Goal: Transaction & Acquisition: Obtain resource

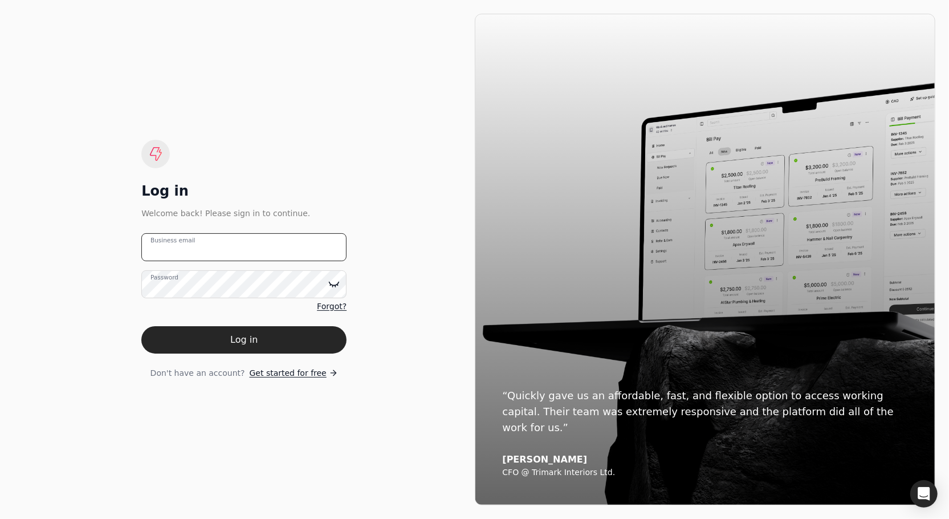
type email "[PERSON_NAME][EMAIL_ADDRESS][DOMAIN_NAME]"
click at [336, 285] on icon at bounding box center [335, 283] width 10 height 3
click at [336, 285] on icon at bounding box center [333, 283] width 11 height 11
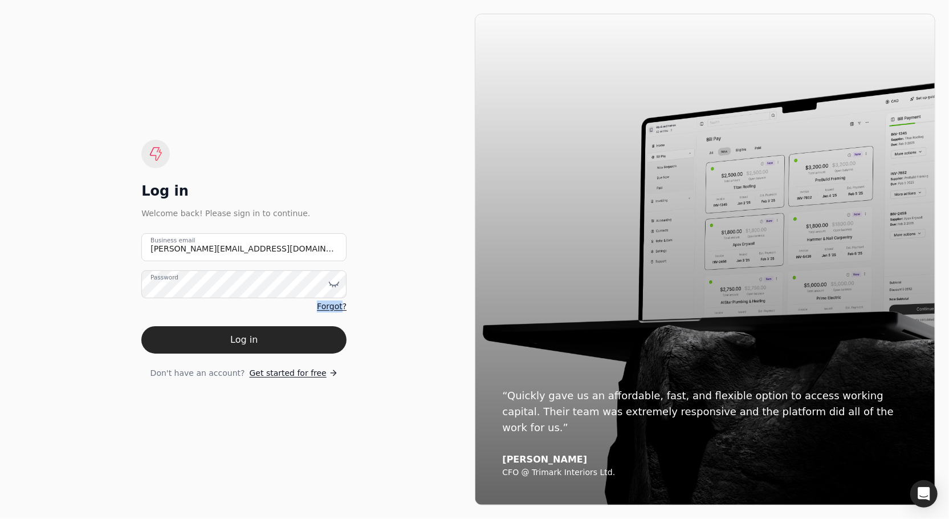
click at [336, 285] on icon at bounding box center [335, 283] width 10 height 3
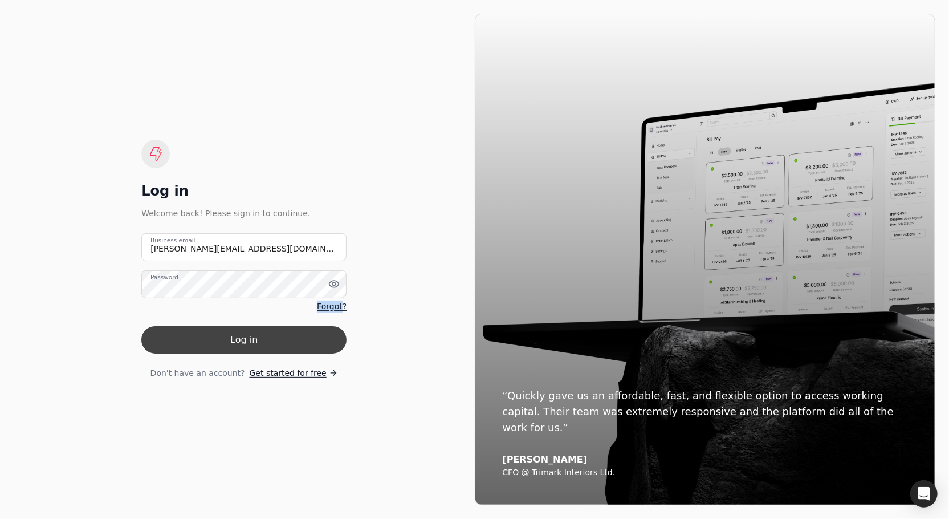
click at [316, 334] on button "Log in" at bounding box center [243, 339] width 205 height 27
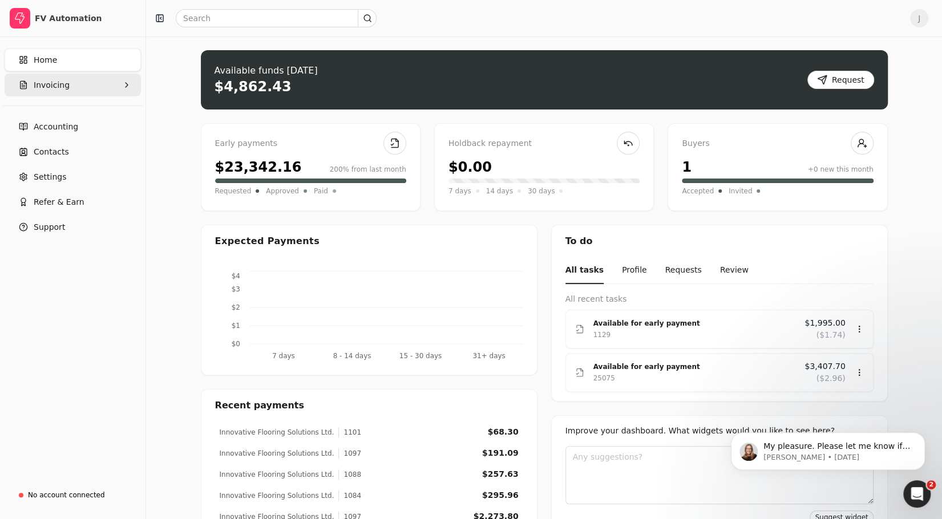
click at [90, 84] on button "Invoicing" at bounding box center [73, 85] width 136 height 23
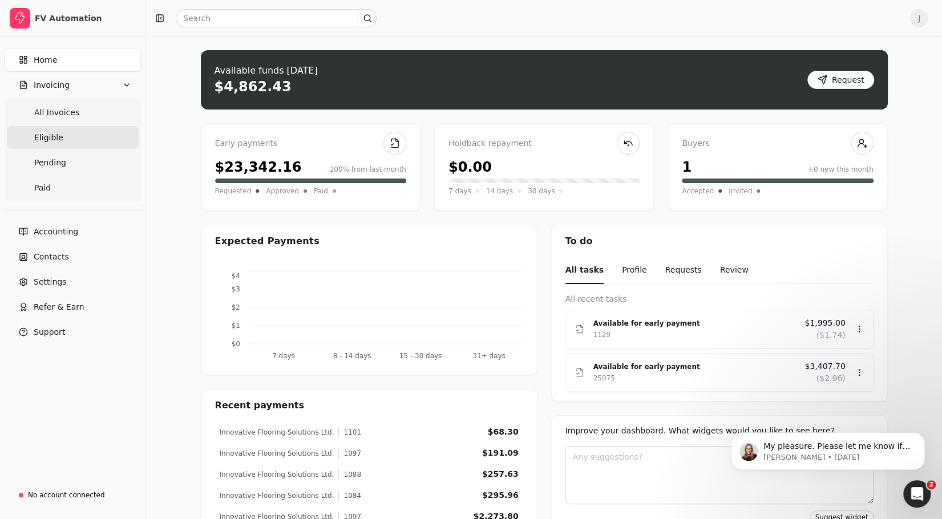
click at [90, 131] on link "Eligible" at bounding box center [73, 137] width 132 height 23
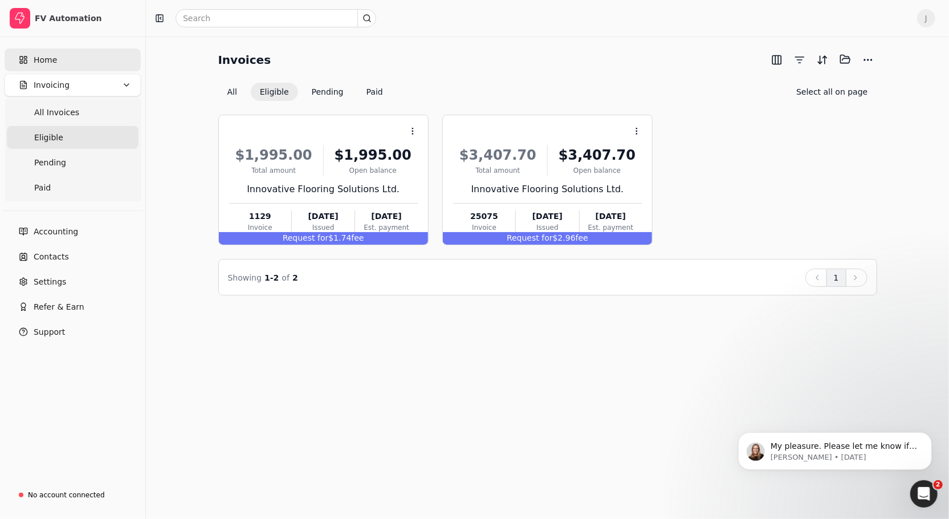
click at [60, 65] on link "Home" at bounding box center [73, 59] width 136 height 23
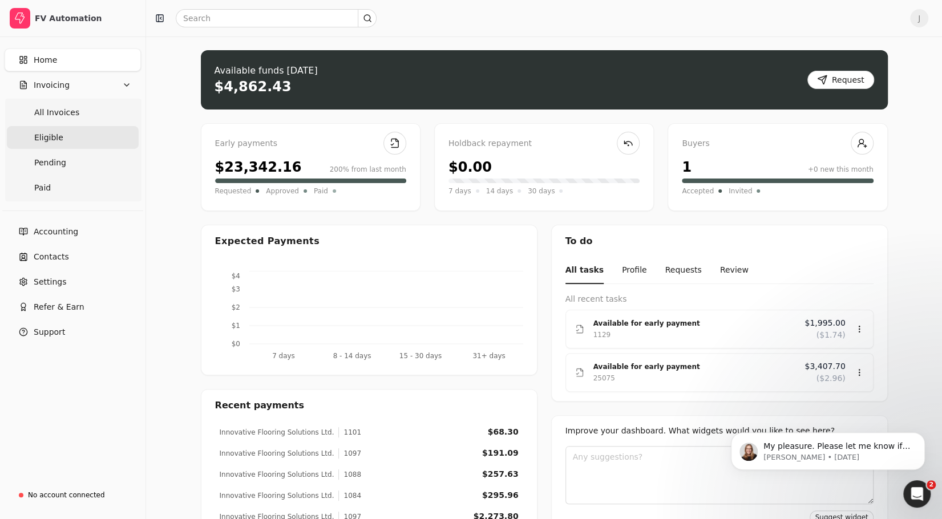
click at [76, 139] on link "Eligible" at bounding box center [73, 137] width 132 height 23
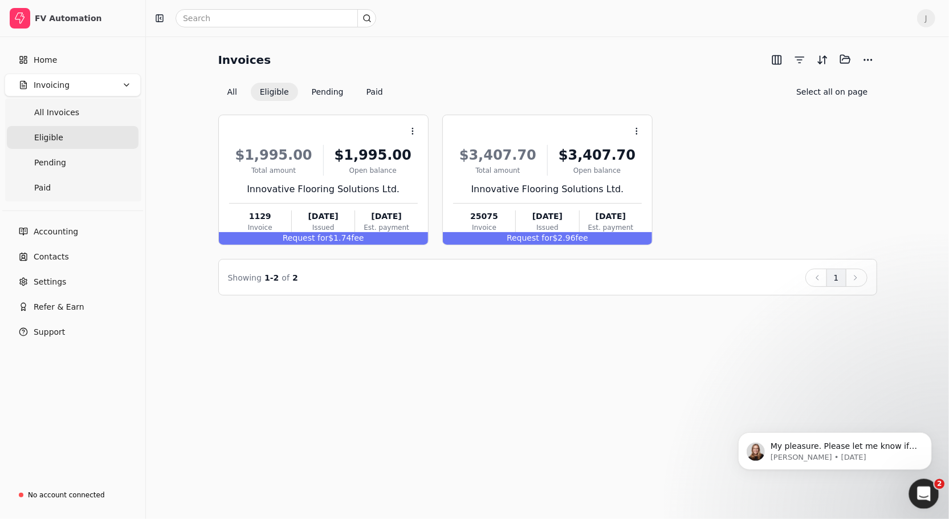
click at [924, 487] on icon "Open Intercom Messenger" at bounding box center [923, 492] width 19 height 19
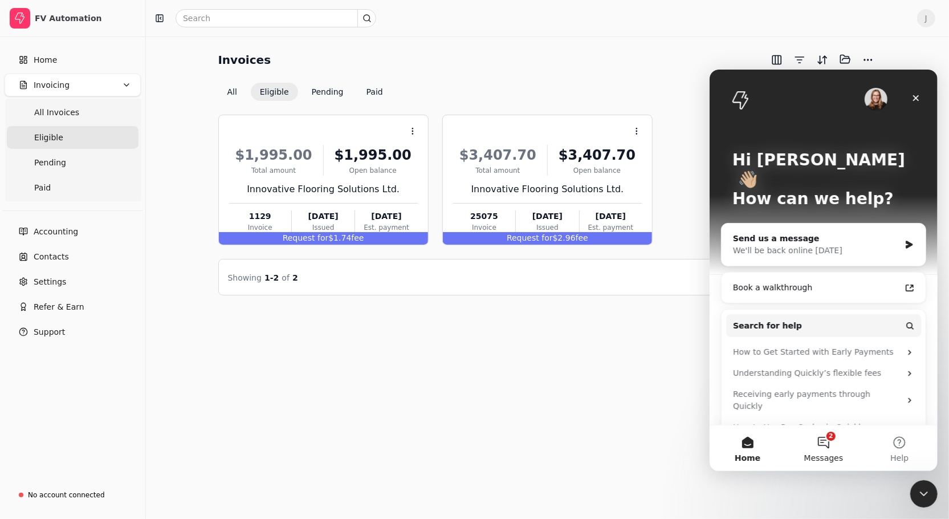
click at [830, 449] on button "2 Messages" at bounding box center [823, 448] width 76 height 46
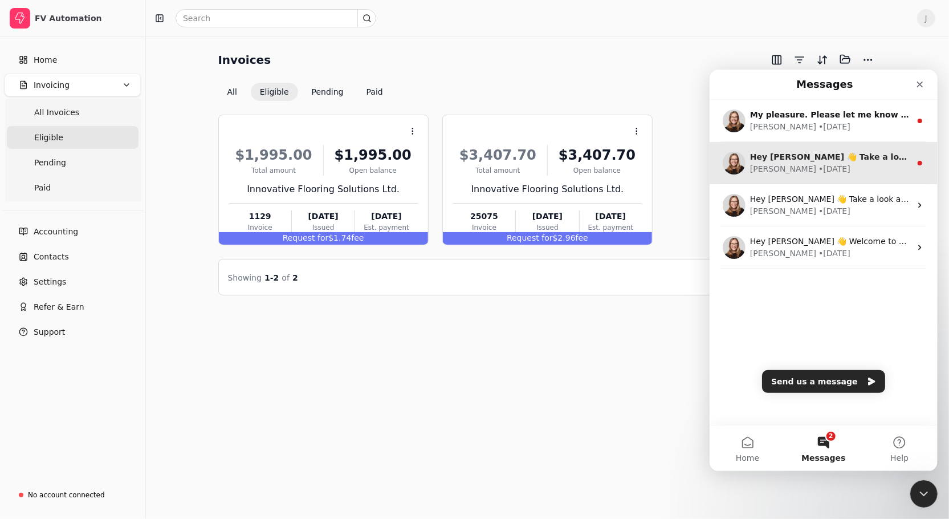
click at [818, 171] on div "• [DATE]" at bounding box center [834, 169] width 32 height 12
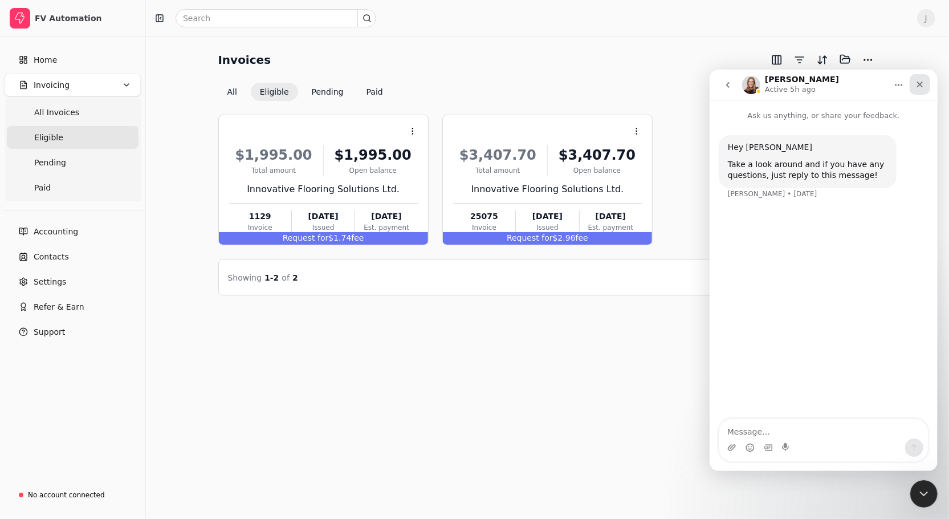
click at [920, 88] on icon "Close" at bounding box center [919, 83] width 9 height 9
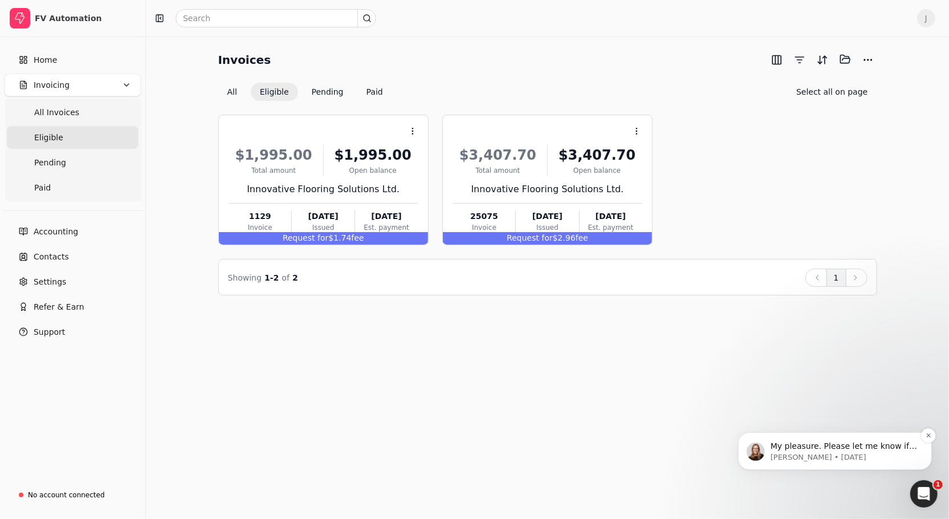
click at [903, 457] on p "[PERSON_NAME] • [DATE]" at bounding box center [843, 457] width 147 height 10
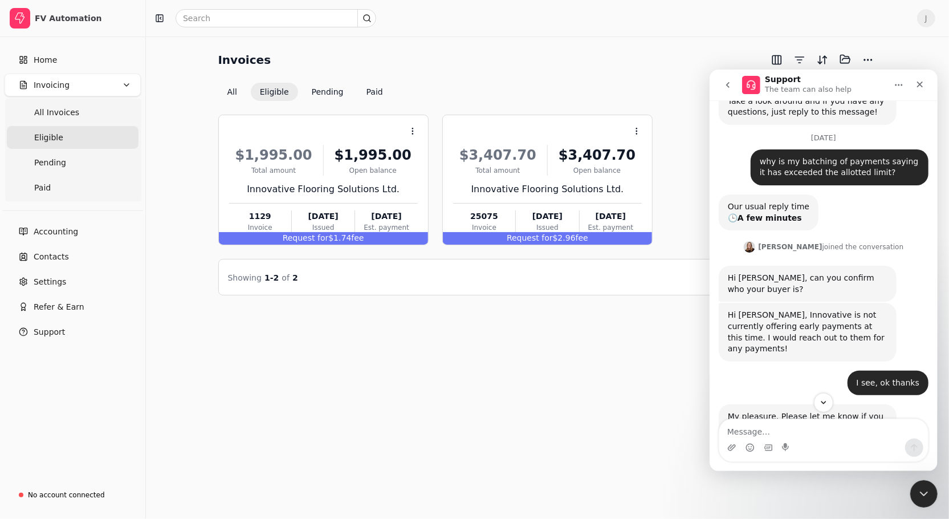
scroll to position [86, 0]
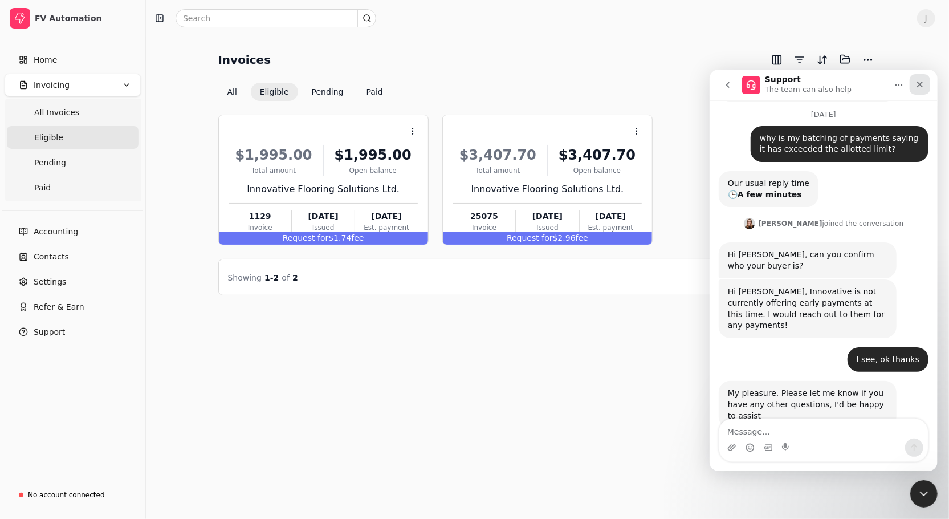
click at [922, 87] on icon "Close" at bounding box center [919, 83] width 9 height 9
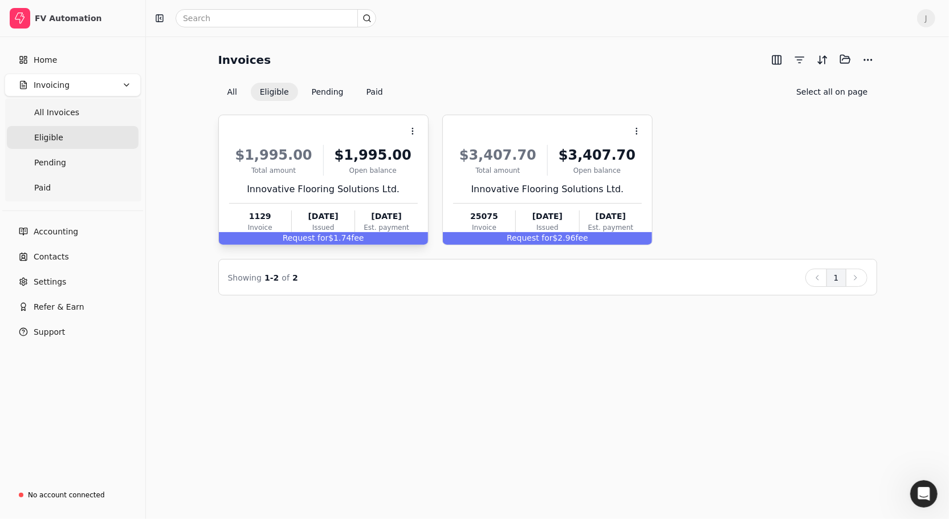
click at [396, 242] on div "Request for $1.74 fee" at bounding box center [323, 238] width 209 height 13
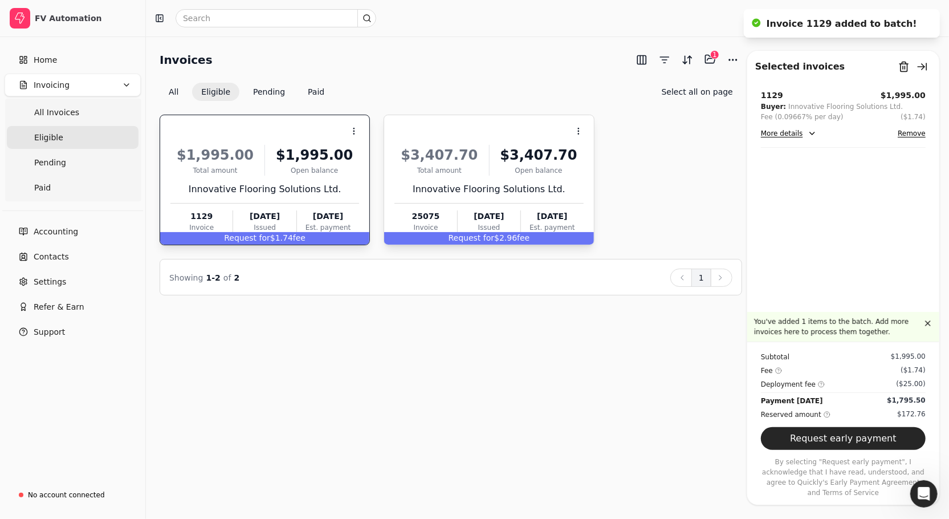
click at [478, 241] on span "Request for" at bounding box center [472, 237] width 46 height 9
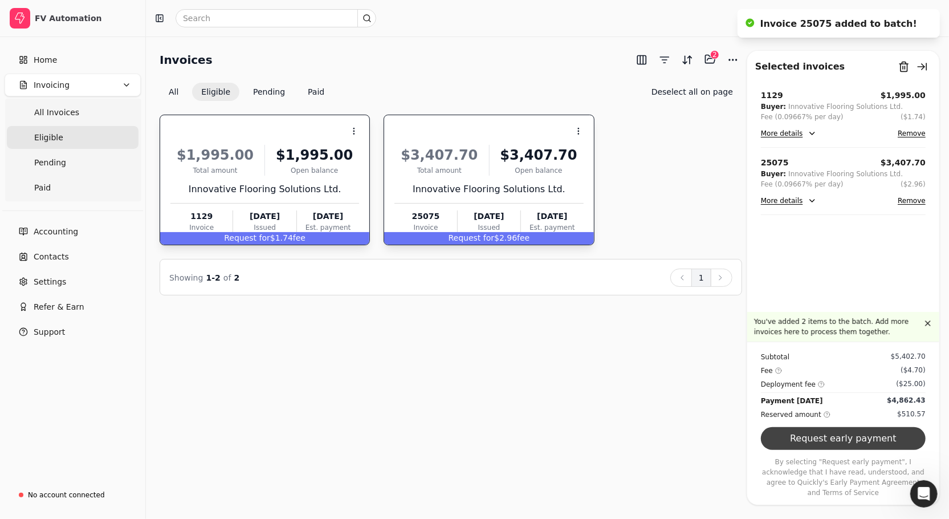
click at [878, 450] on button "Request early payment" at bounding box center [843, 438] width 165 height 23
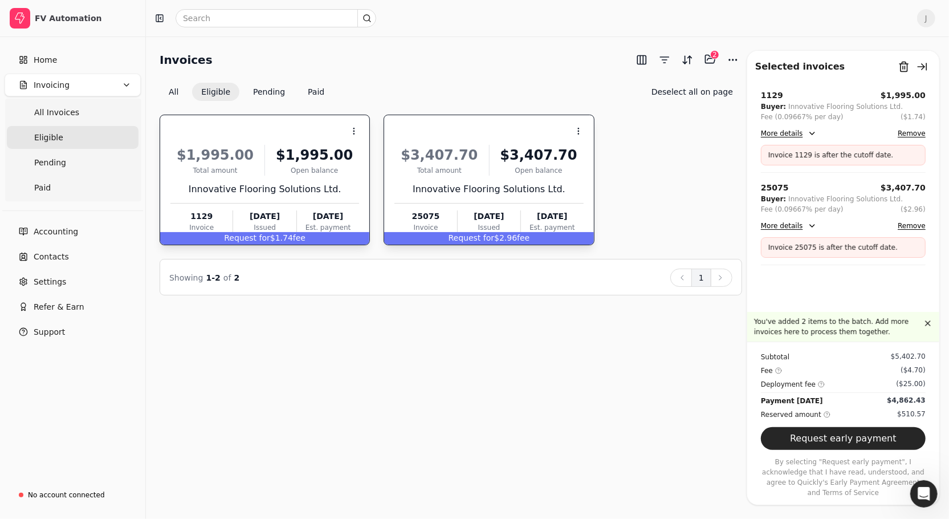
click at [812, 132] on button "More details" at bounding box center [789, 134] width 56 height 14
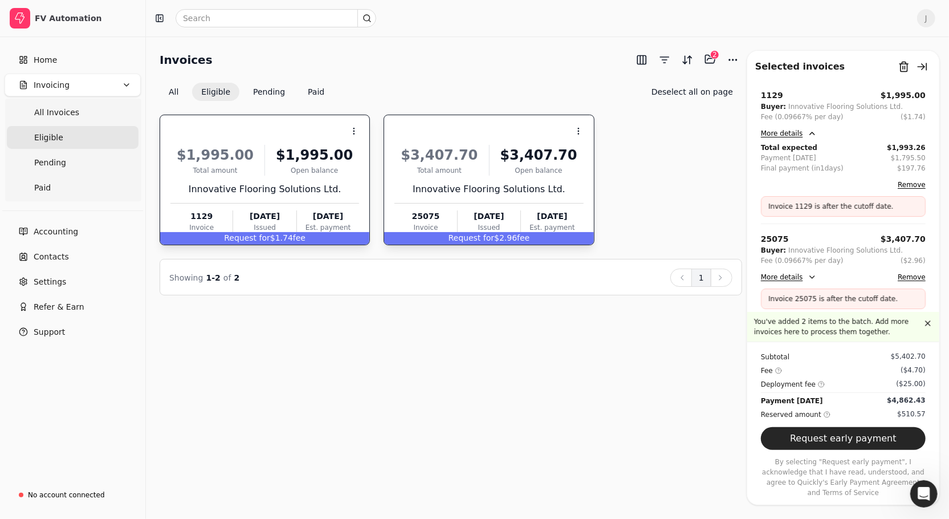
click at [804, 277] on button "More details" at bounding box center [789, 277] width 56 height 14
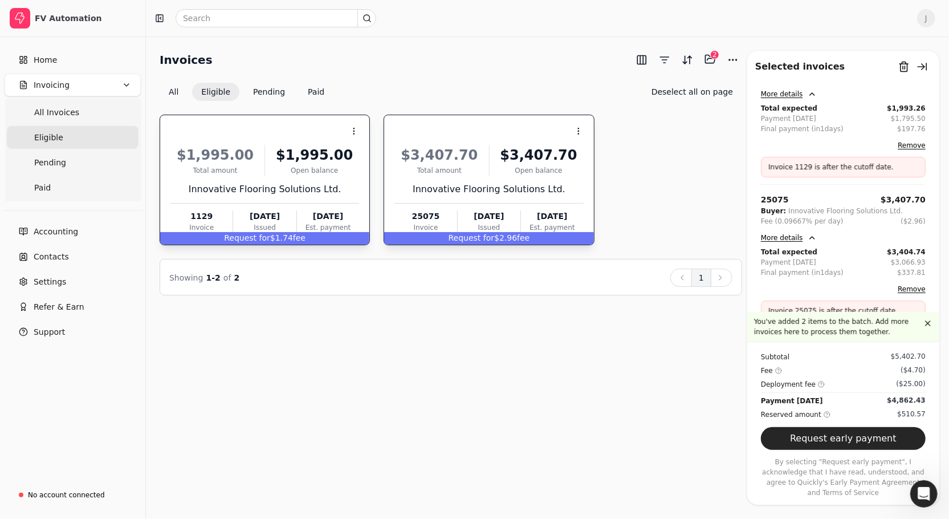
scroll to position [44, 0]
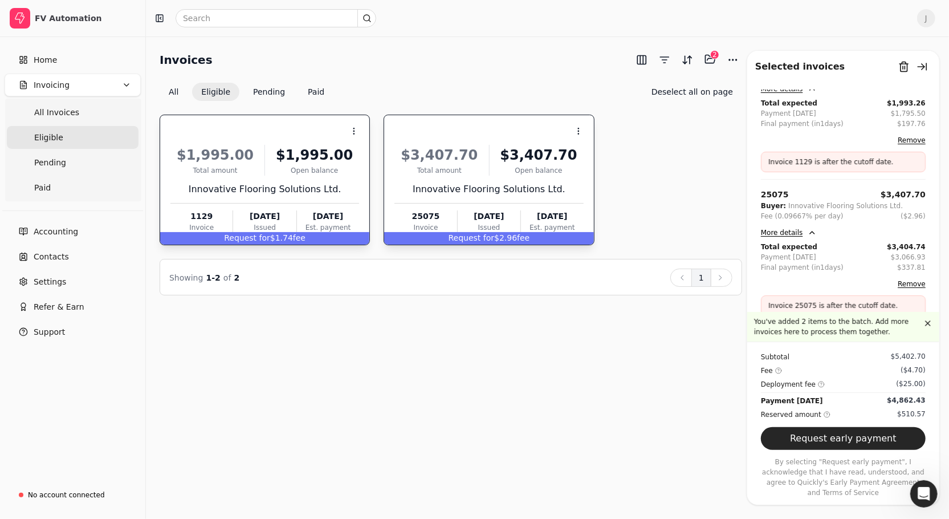
click at [853, 444] on button "Request early payment" at bounding box center [843, 438] width 165 height 23
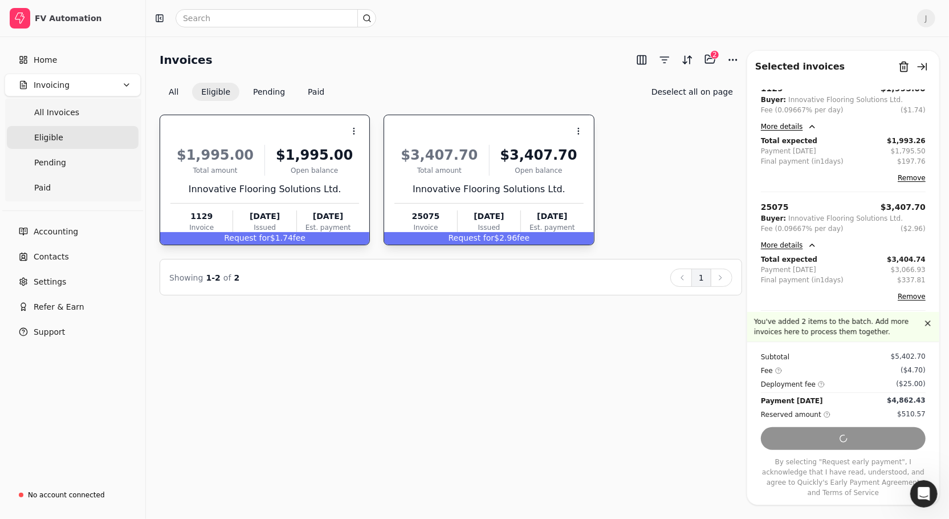
scroll to position [0, 0]
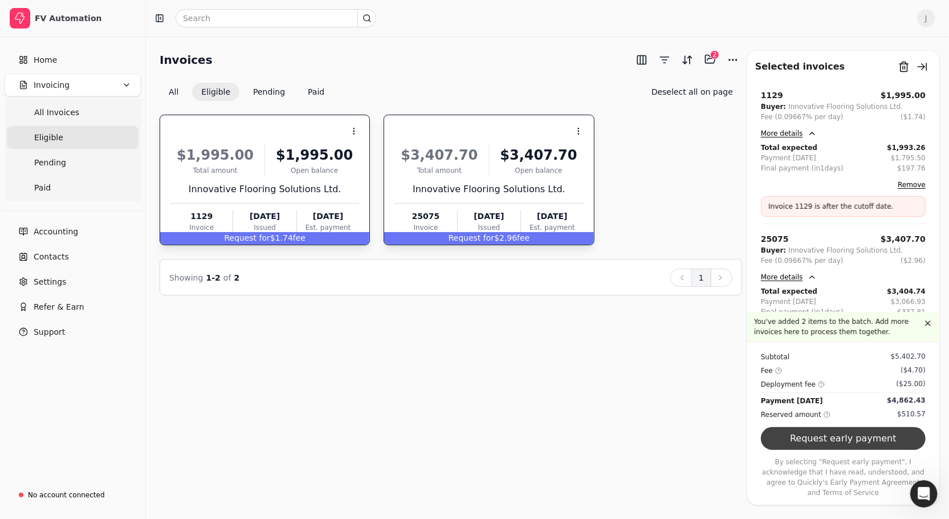
click at [853, 443] on button "Request early payment" at bounding box center [843, 438] width 165 height 23
click at [911, 65] on div "Total Total" at bounding box center [903, 74] width 34 height 20
click at [914, 184] on button "Remove" at bounding box center [912, 185] width 28 height 14
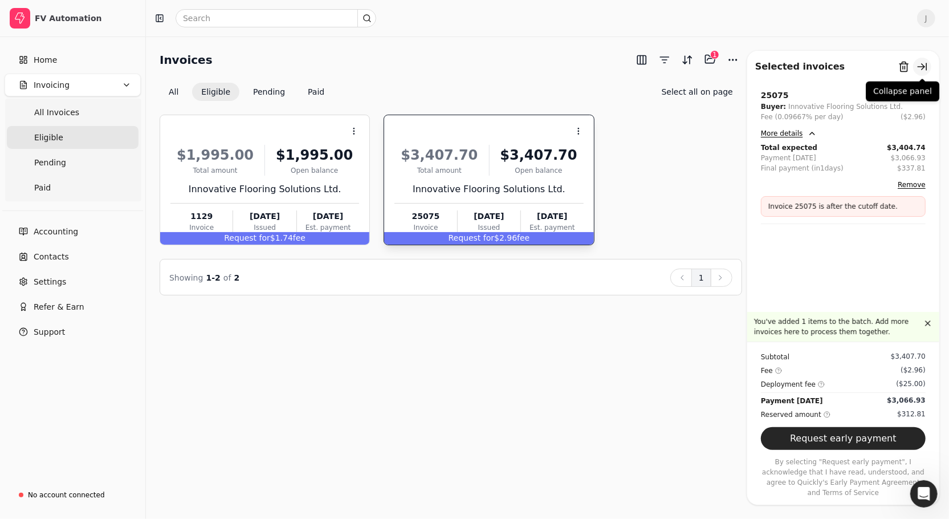
click at [924, 70] on button "button" at bounding box center [923, 67] width 18 height 18
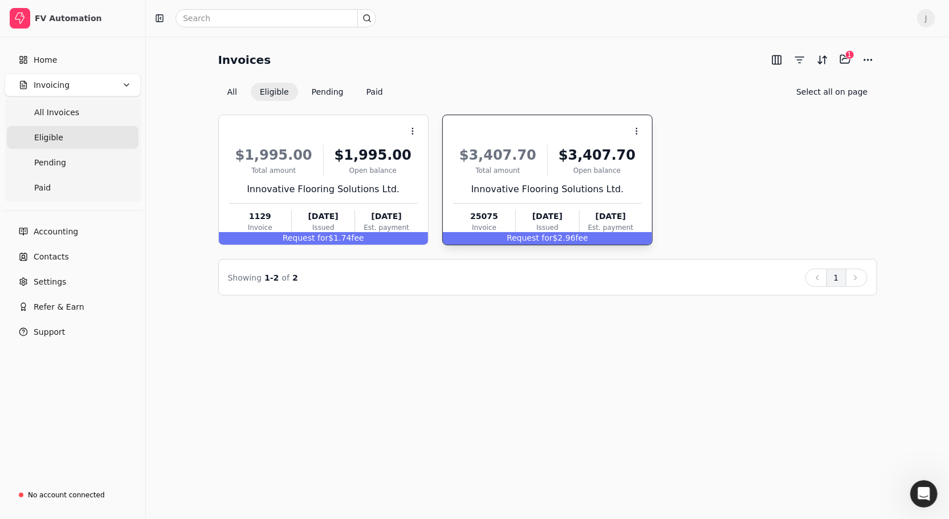
click at [569, 197] on div "$3,407.70 Total amount $3,407.70 Open balance Innovative Flooring Solutions Ltd…" at bounding box center [547, 187] width 189 height 98
click at [850, 90] on button "Select all on page" at bounding box center [833, 92] width 90 height 18
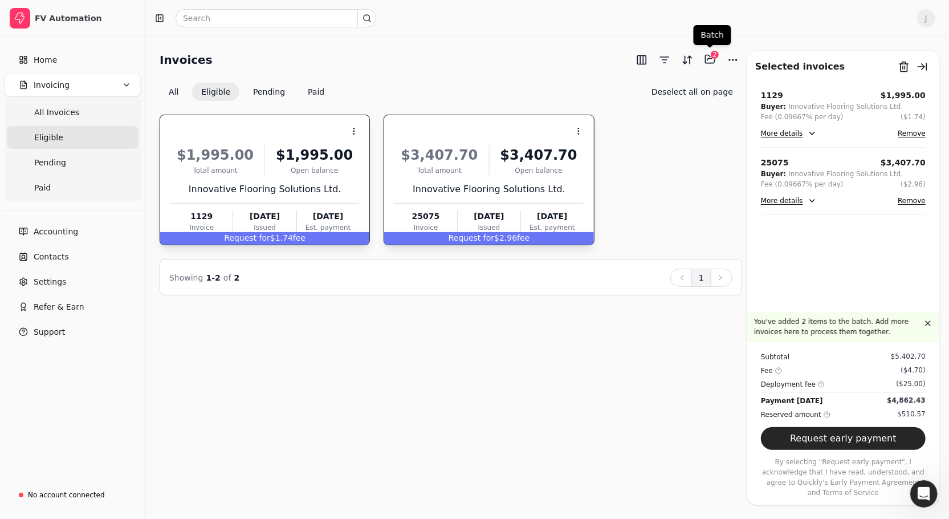
click at [715, 59] on div "2" at bounding box center [715, 54] width 9 height 9
click at [716, 60] on button "Selected items: 2" at bounding box center [710, 59] width 18 height 18
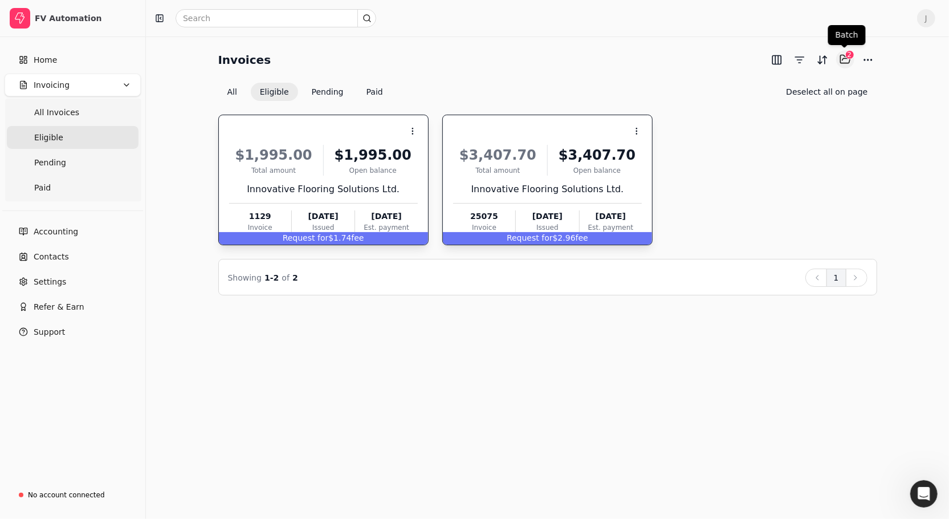
click at [843, 54] on button "Selected items: 2" at bounding box center [846, 59] width 18 height 18
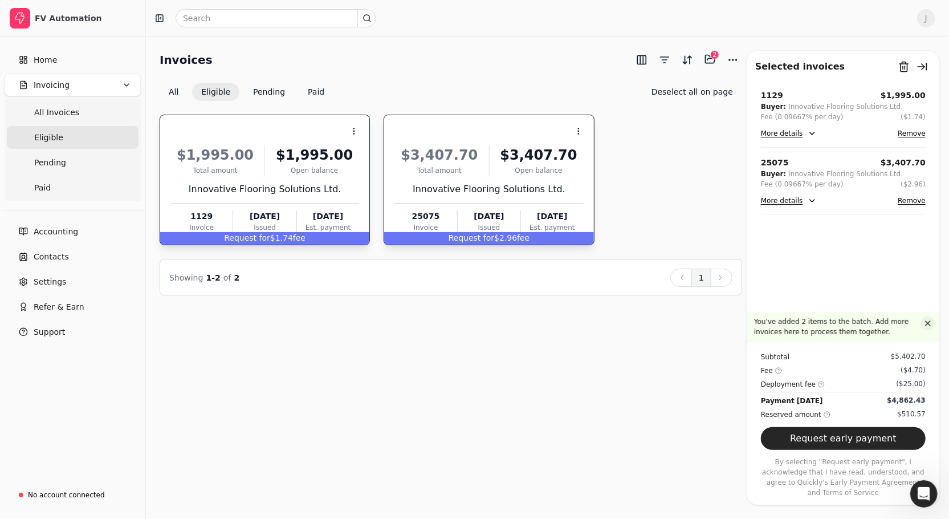
click at [929, 330] on button "button" at bounding box center [929, 323] width 14 height 14
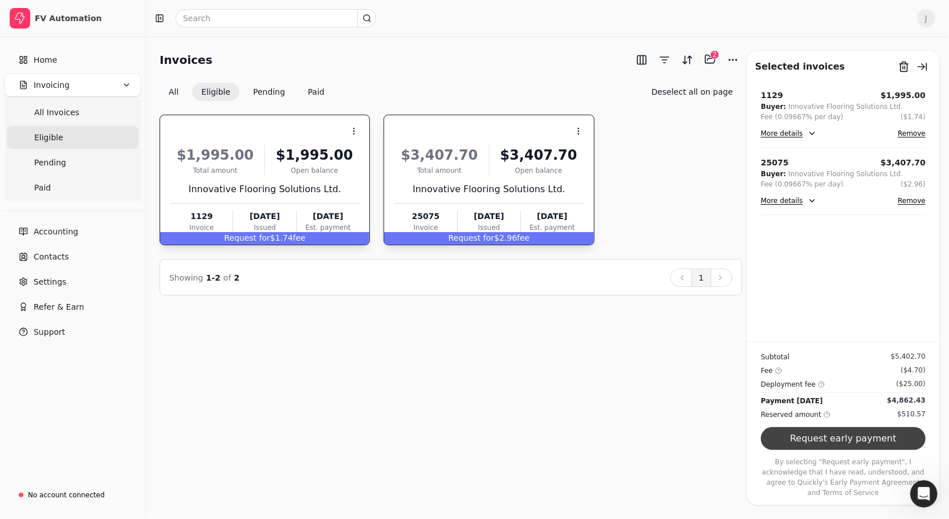
click at [853, 450] on button "Request early payment" at bounding box center [843, 438] width 165 height 23
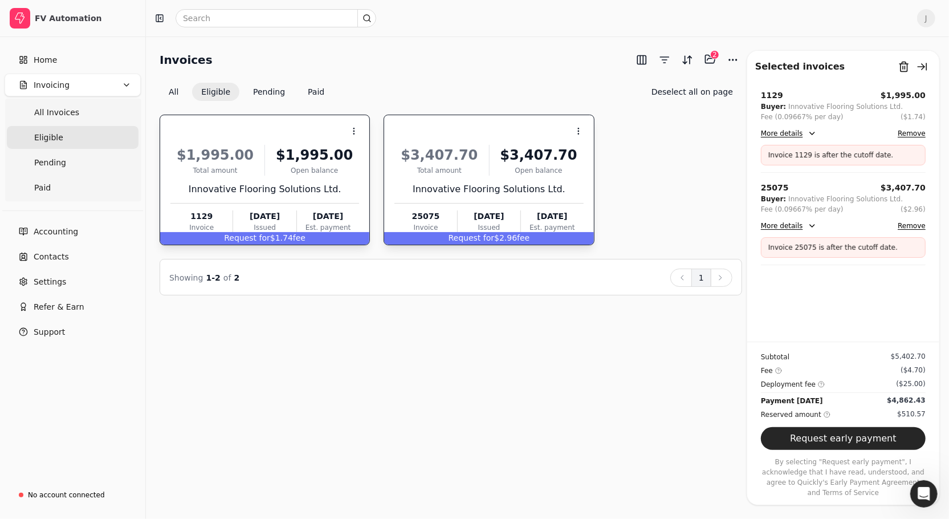
click at [839, 251] on p "Invoice 25075 is after the cutoff date." at bounding box center [836, 247] width 134 height 10
click at [831, 282] on div "1129 $1,995.00 Buyer: Innovative Flooring Solutions Ltd. Fee (0.09667% per day)…" at bounding box center [844, 216] width 192 height 252
click at [70, 496] on div "No account connected" at bounding box center [66, 495] width 77 height 10
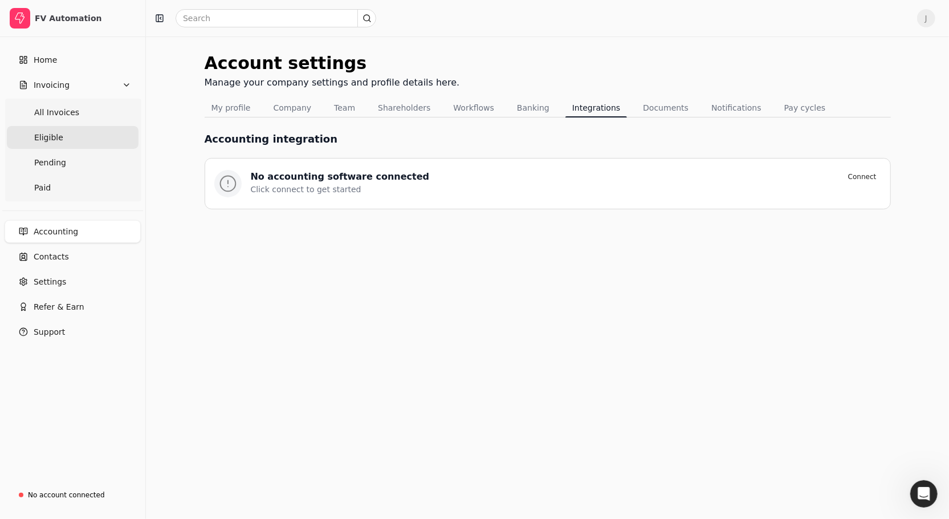
click at [74, 133] on link "Eligible" at bounding box center [73, 137] width 132 height 23
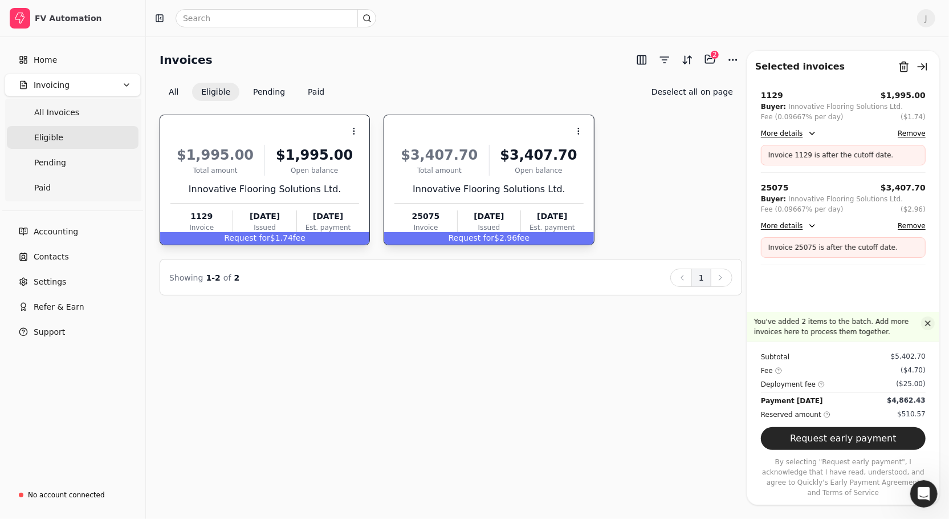
click at [932, 330] on button "button" at bounding box center [929, 323] width 14 height 14
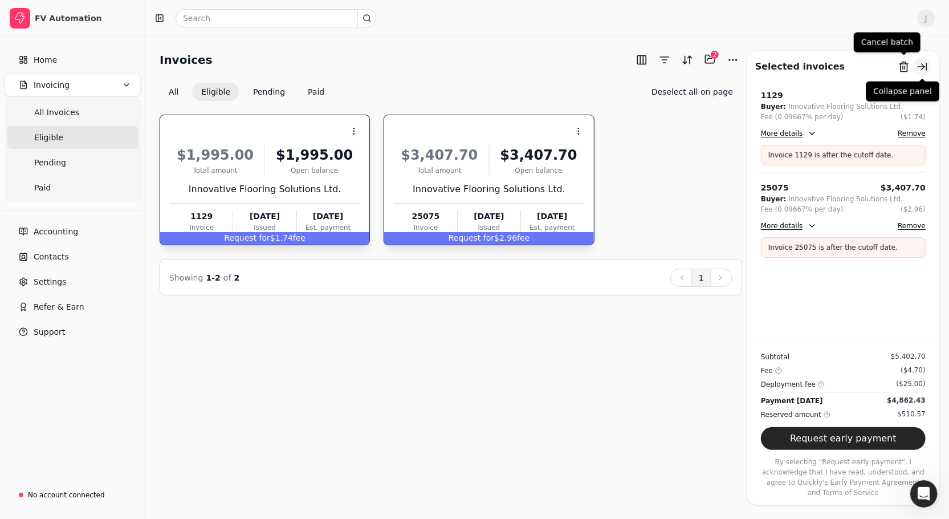
click at [923, 65] on button "button" at bounding box center [923, 67] width 18 height 18
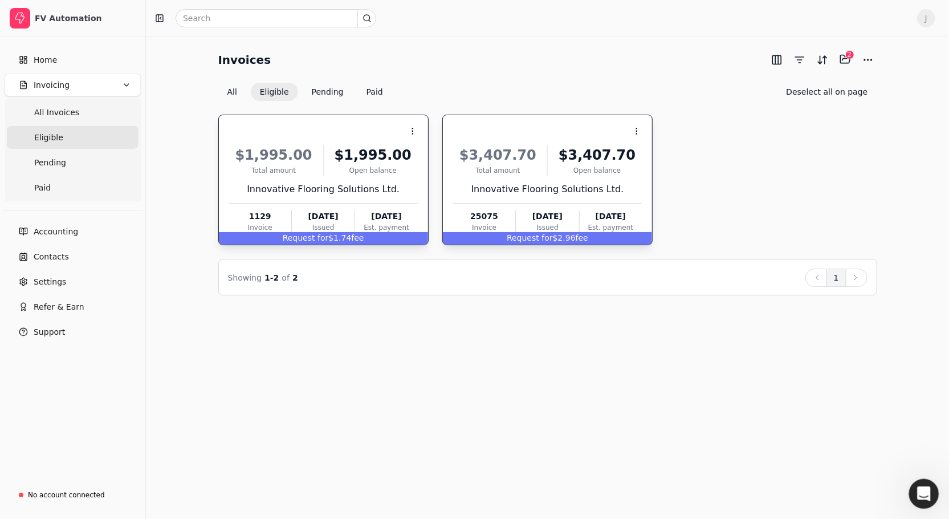
click at [910, 491] on div "Open Intercom Messenger" at bounding box center [923, 492] width 38 height 38
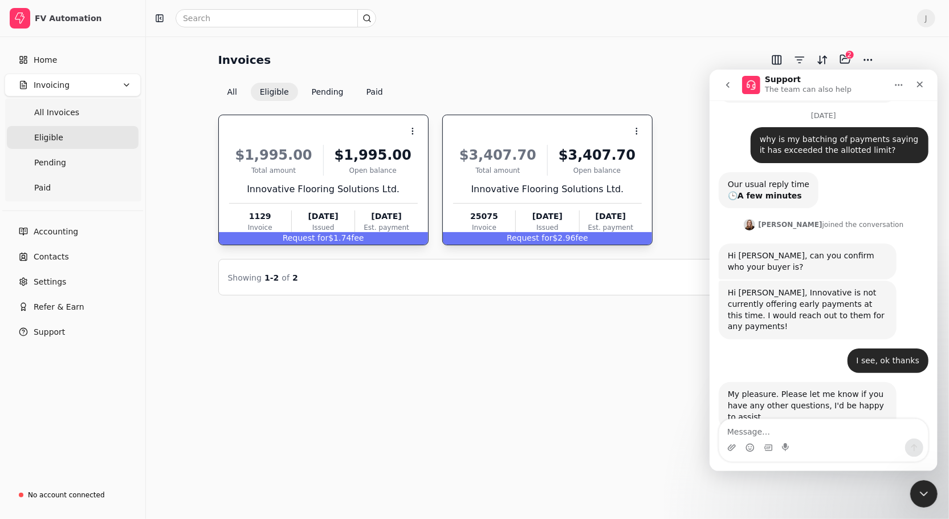
scroll to position [86, 0]
click at [850, 428] on textarea "Message…" at bounding box center [823, 428] width 209 height 19
type textarea "A"
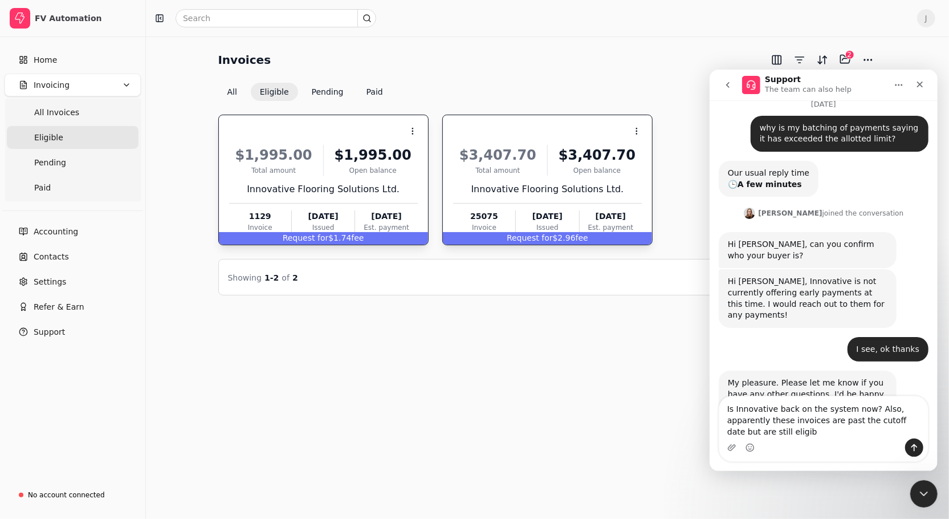
scroll to position [108, 0]
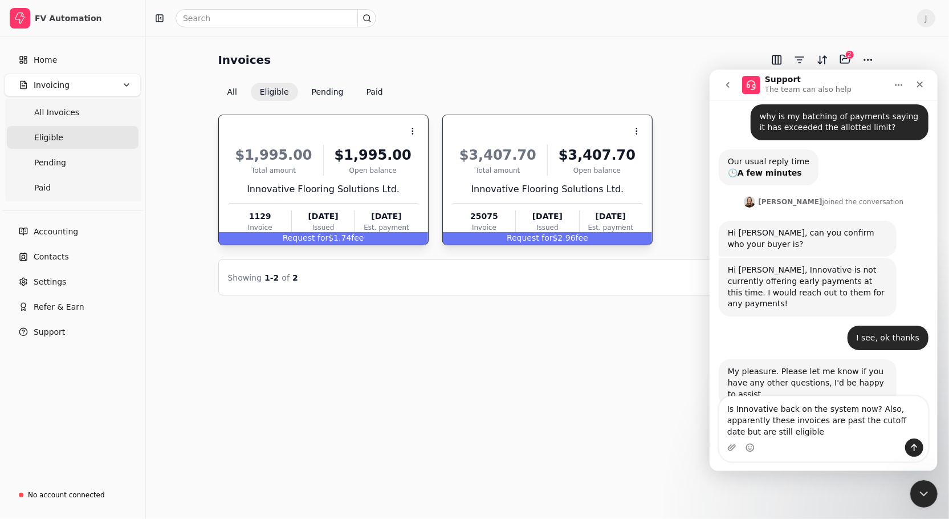
type textarea "Is Innovative back on the system now? Also, apparently these invoices are past …"
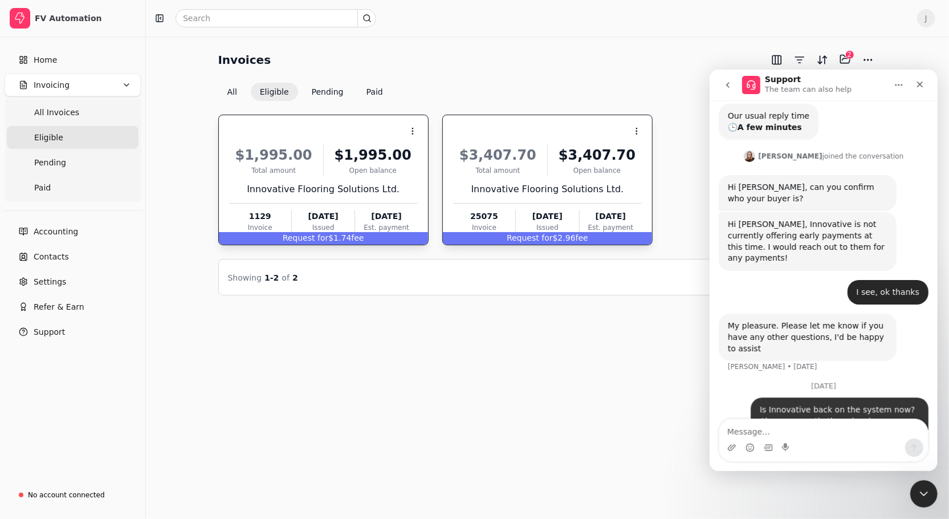
scroll to position [157, 0]
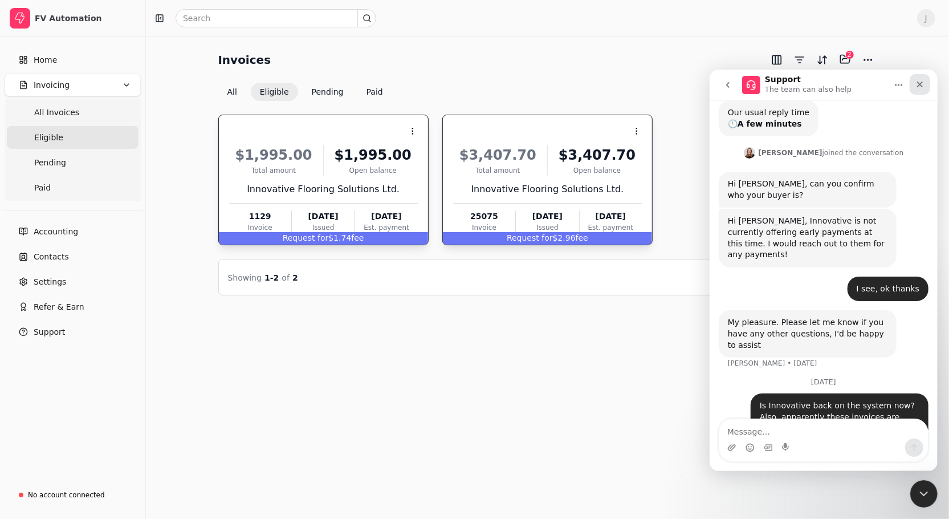
click at [918, 86] on icon "Close" at bounding box center [920, 84] width 6 height 6
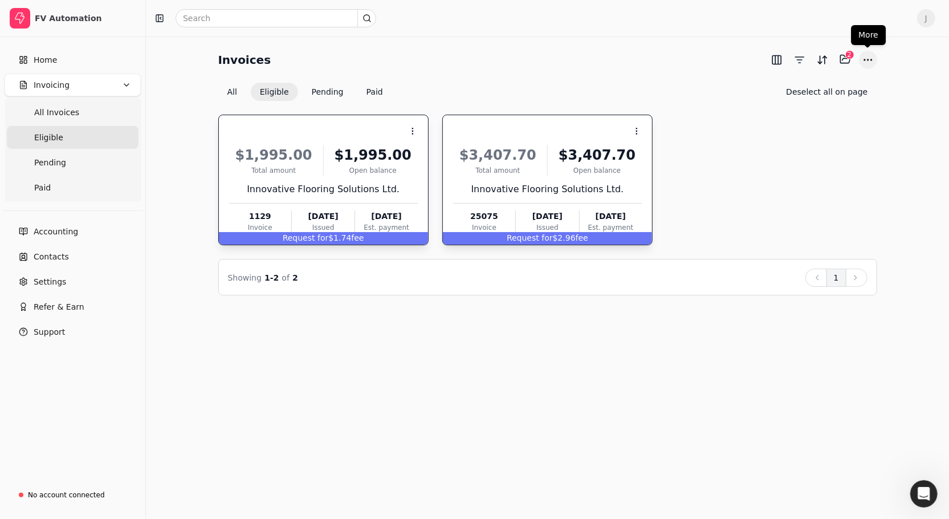
click at [868, 55] on button "More" at bounding box center [868, 60] width 18 height 18
click at [571, 78] on div "Invoices Selected items: 2 2 All Eligible Pending Paid Deselect all on page" at bounding box center [547, 75] width 659 height 51
click at [320, 84] on button "Pending" at bounding box center [328, 92] width 50 height 18
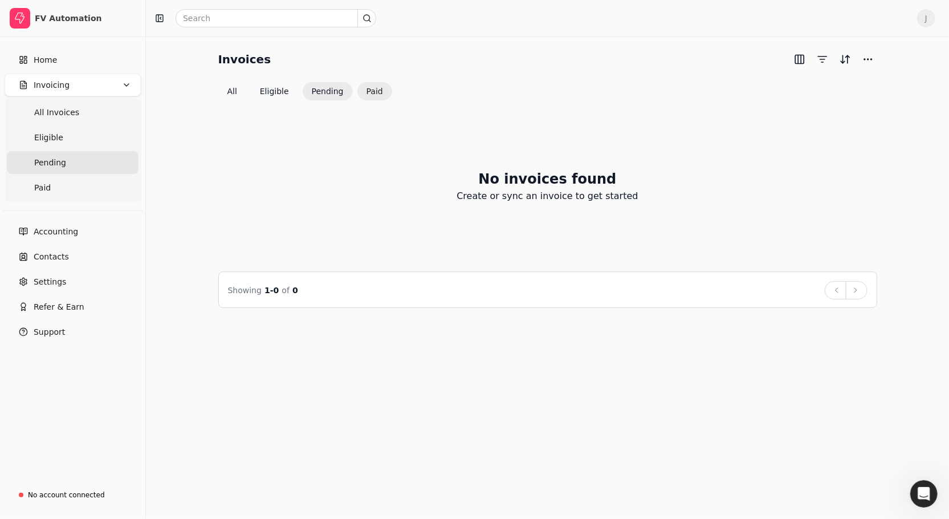
click at [373, 86] on button "Paid" at bounding box center [375, 91] width 35 height 18
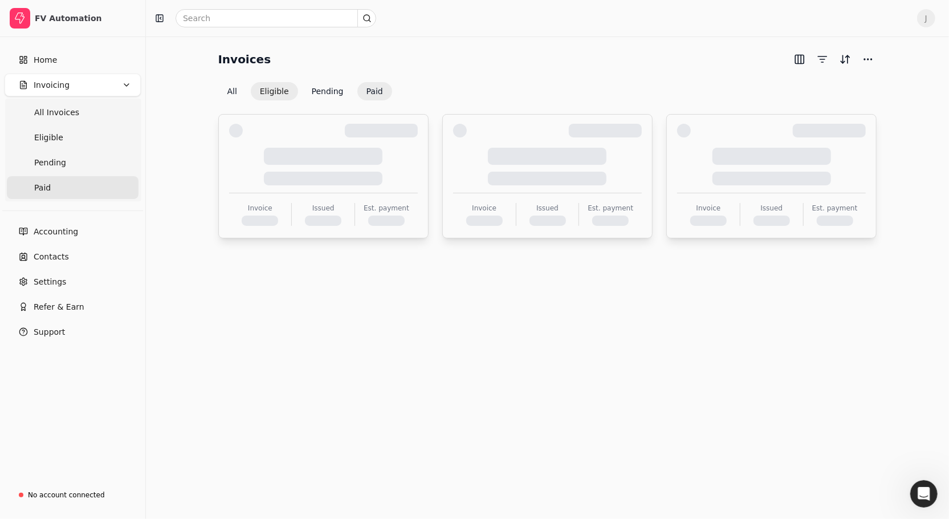
click at [269, 92] on button "Eligible" at bounding box center [274, 91] width 47 height 18
